Goal: Task Accomplishment & Management: Use online tool/utility

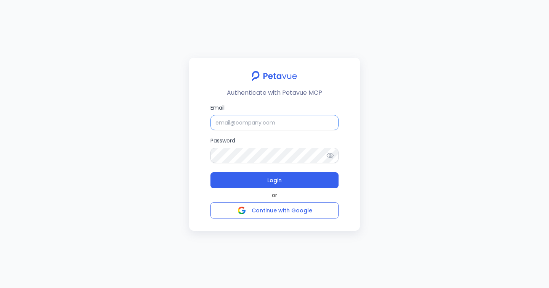
click at [309, 115] on input "Email" at bounding box center [275, 122] width 128 height 15
type input "[EMAIL_ADDRESS][DOMAIN_NAME]"
click at [211, 172] on button "Login" at bounding box center [275, 180] width 128 height 16
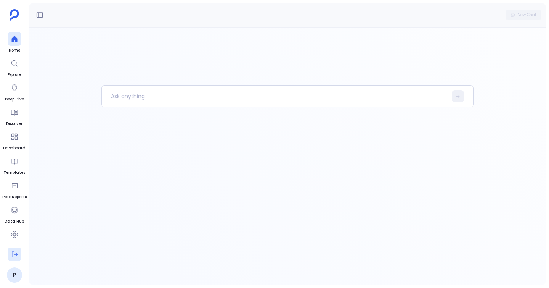
click at [18, 249] on button at bounding box center [15, 254] width 14 height 14
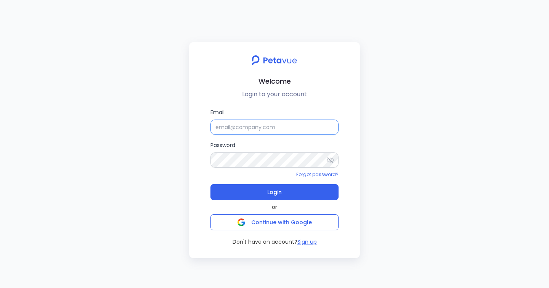
click at [221, 124] on input "Email" at bounding box center [275, 126] width 128 height 15
type input "[EMAIL_ADDRESS][DOMAIN_NAME]"
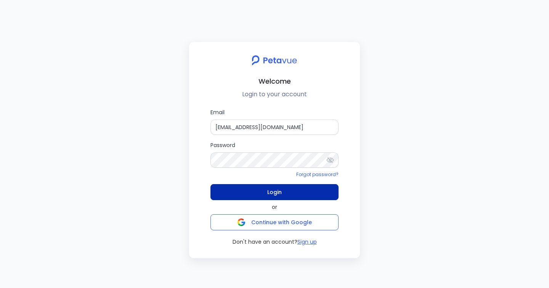
click at [312, 188] on button "Login" at bounding box center [275, 192] width 128 height 16
